Goal: Task Accomplishment & Management: Manage account settings

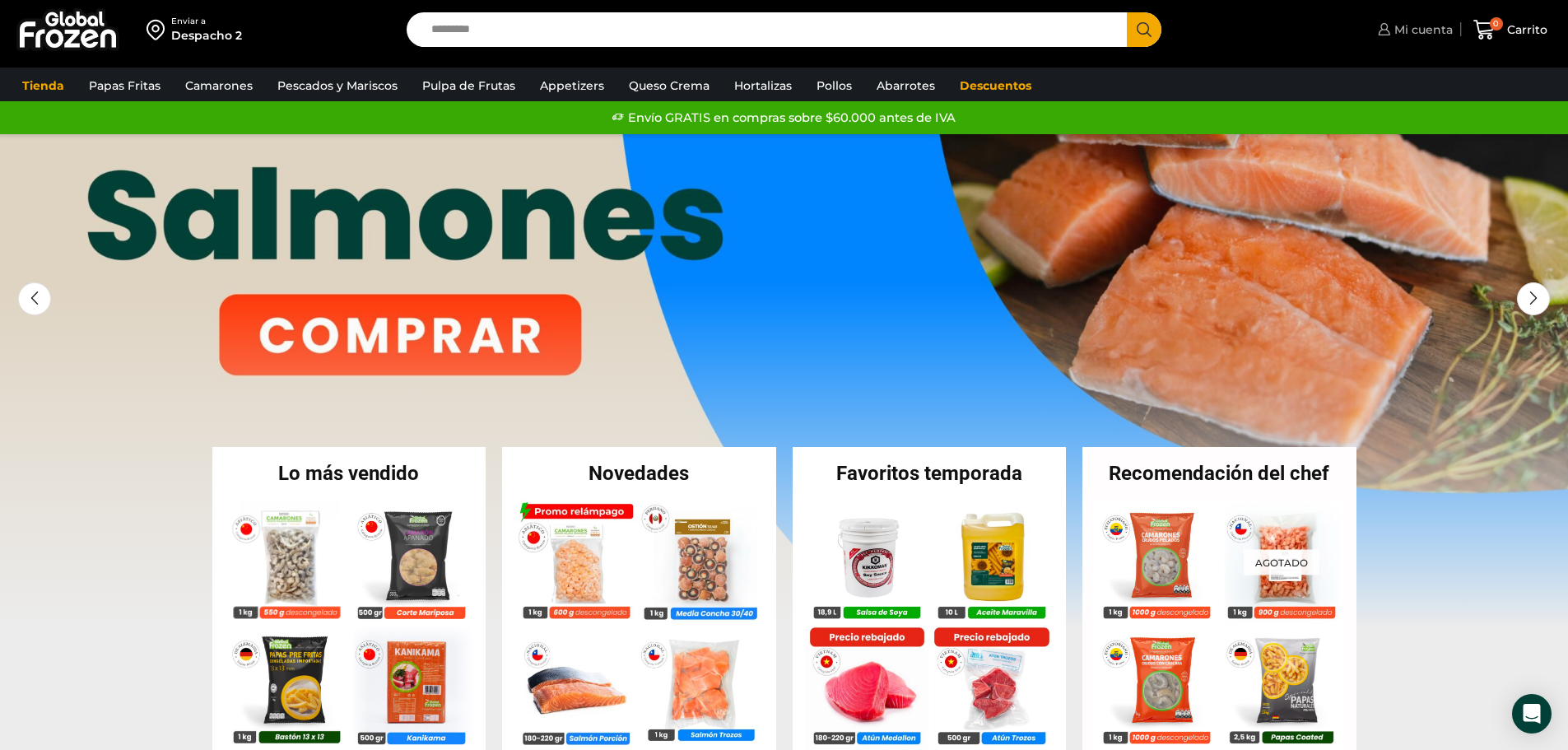
click at [1422, 33] on span "Mi cuenta" at bounding box center [1421, 29] width 62 height 16
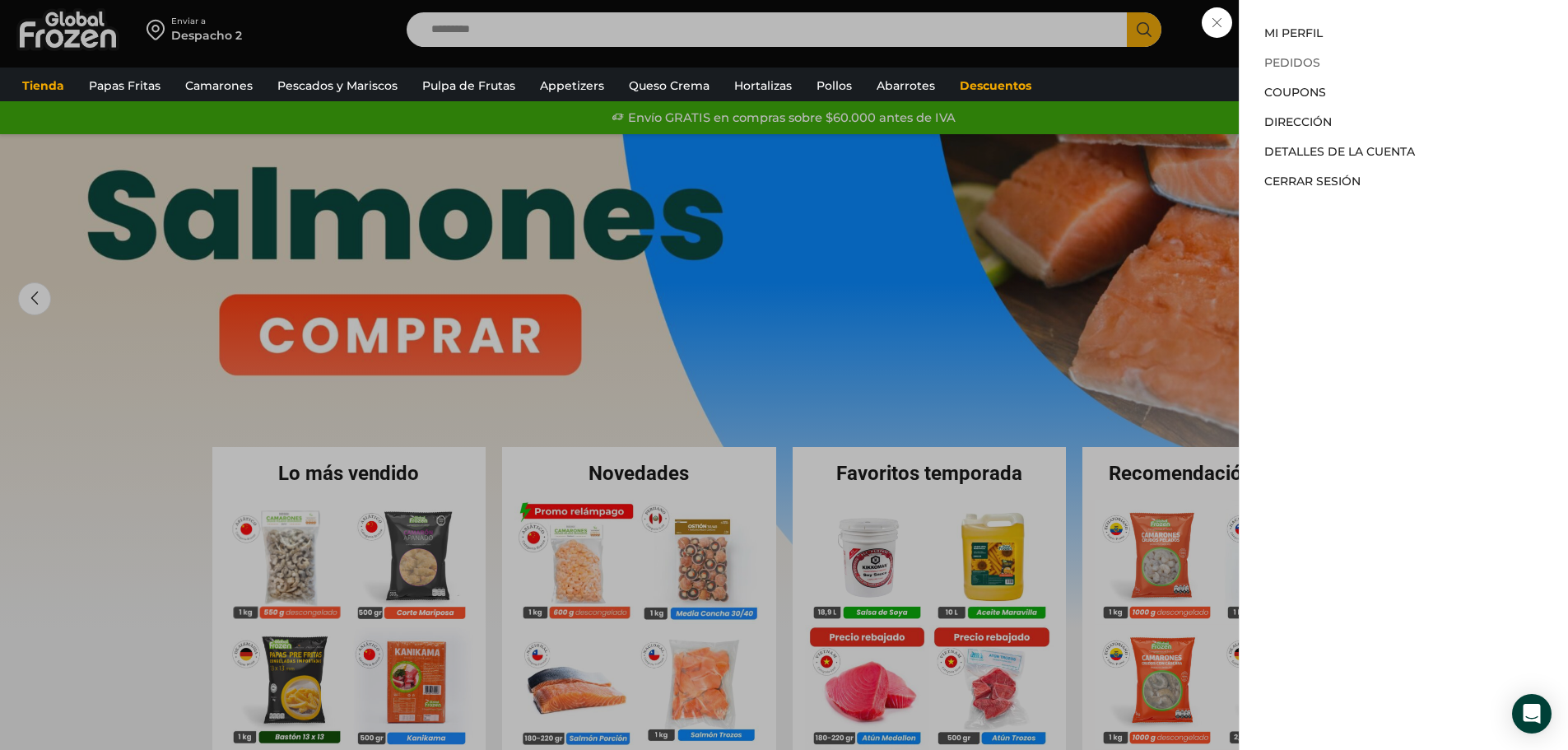
click at [1298, 65] on link "Pedidos" at bounding box center [1292, 62] width 56 height 14
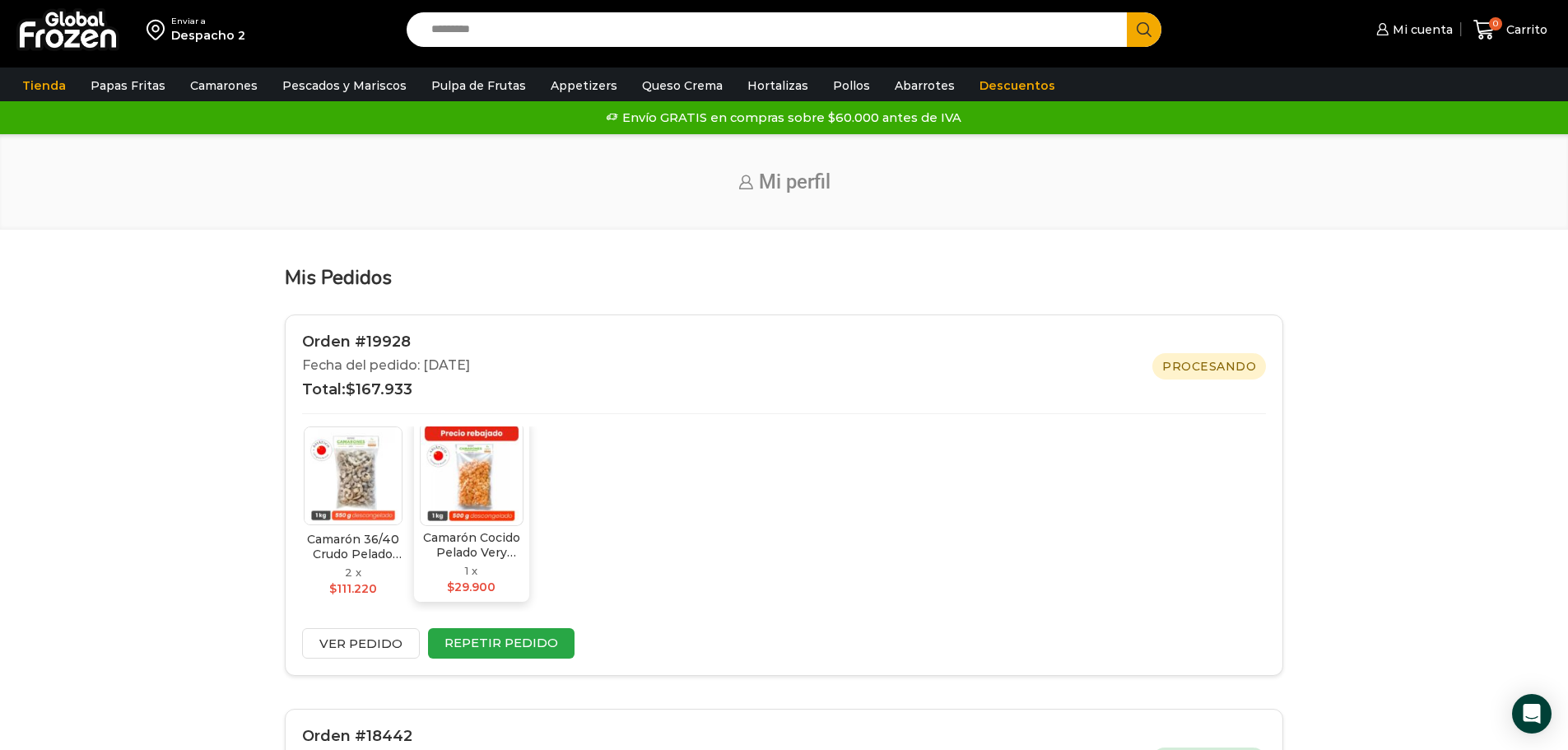
click at [481, 462] on img at bounding box center [471, 474] width 103 height 103
